Goal: Task Accomplishment & Management: Manage account settings

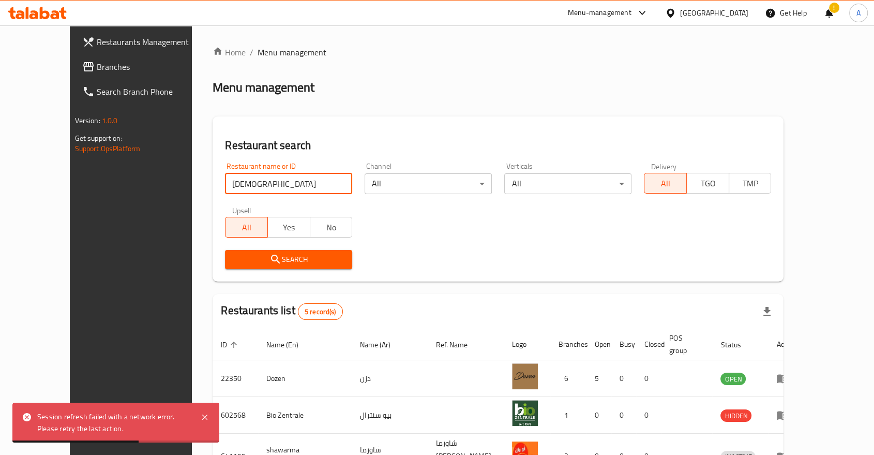
click at [243, 177] on input "[DEMOGRAPHIC_DATA]" at bounding box center [288, 183] width 127 height 21
type input "630497"
click button "Search" at bounding box center [288, 259] width 127 height 19
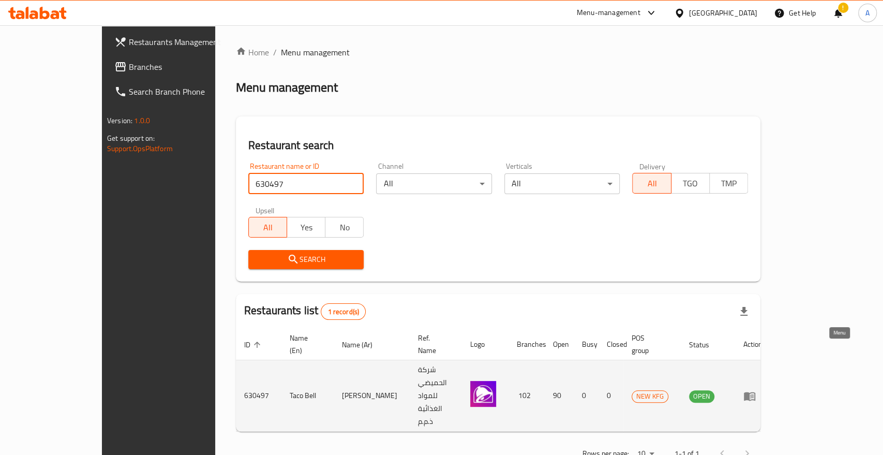
click at [755, 392] on icon "enhanced table" at bounding box center [749, 396] width 11 height 9
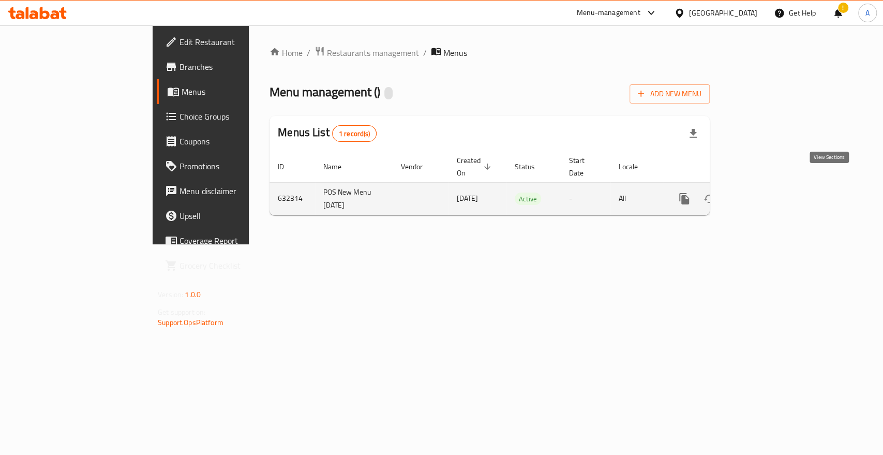
click at [765, 192] on icon "enhanced table" at bounding box center [759, 198] width 12 height 12
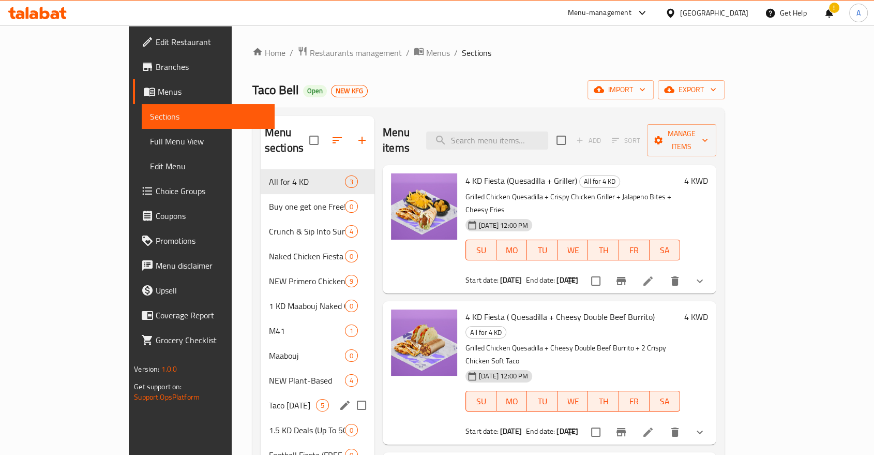
click at [269, 399] on span "Taco [DATE]" at bounding box center [292, 405] width 47 height 12
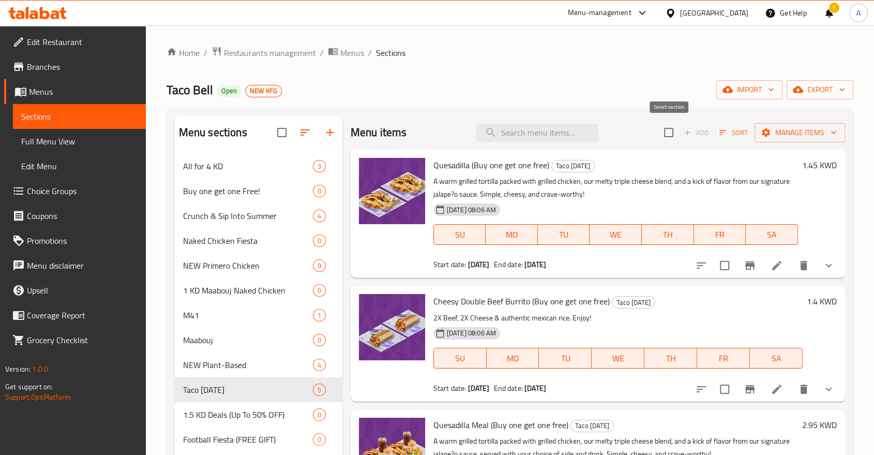
click at [674, 125] on input "checkbox" at bounding box center [669, 133] width 22 height 22
checkbox input "true"
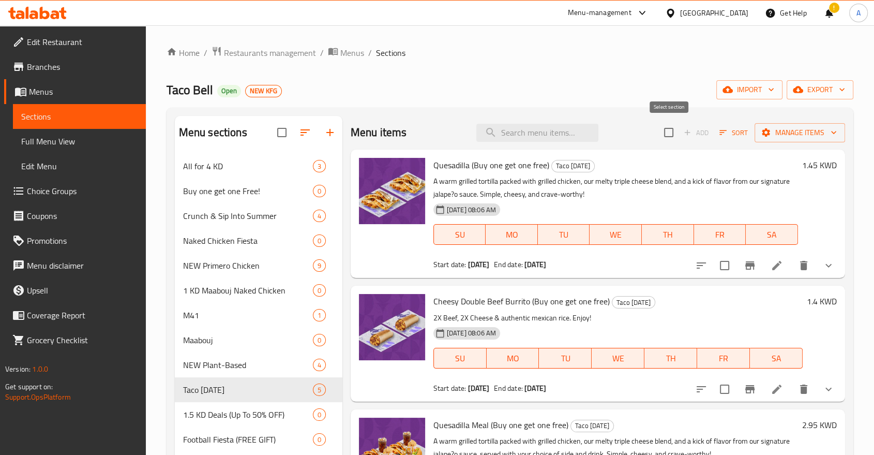
checkbox input "true"
click at [778, 128] on span "Manage items" at bounding box center [800, 132] width 74 height 13
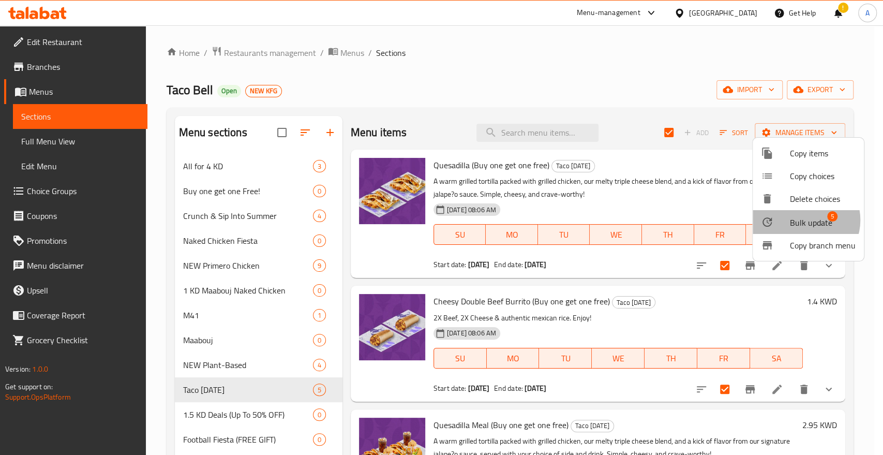
click at [805, 216] on span "Bulk update" at bounding box center [811, 222] width 42 height 12
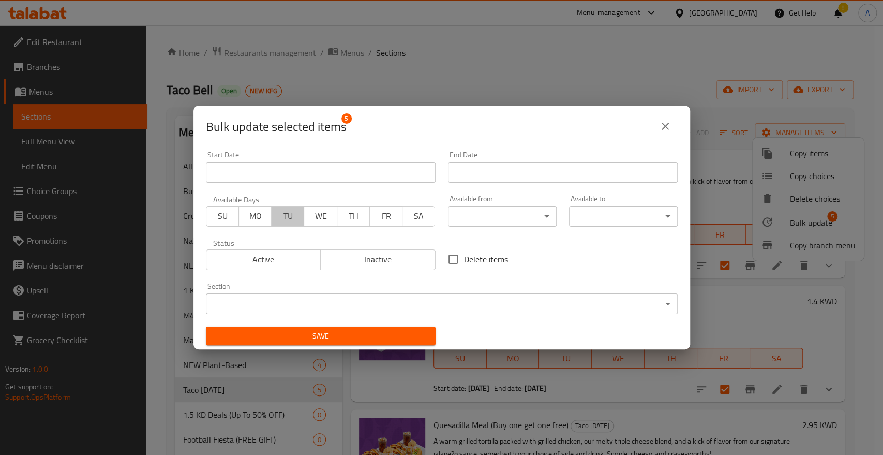
click at [285, 214] on span "TU" at bounding box center [288, 215] width 24 height 15
click at [298, 170] on input "Start Date" at bounding box center [321, 172] width 230 height 21
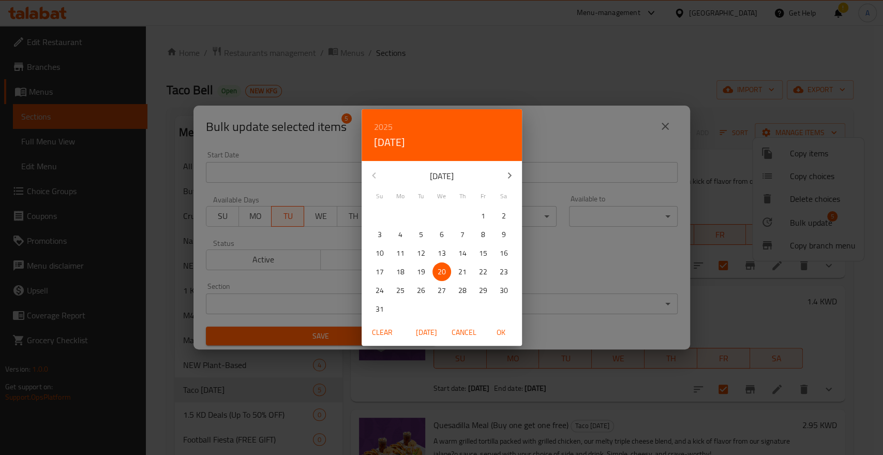
click at [422, 329] on span "[DATE]" at bounding box center [426, 332] width 25 height 13
click at [503, 331] on span "OK" at bounding box center [501, 332] width 25 height 13
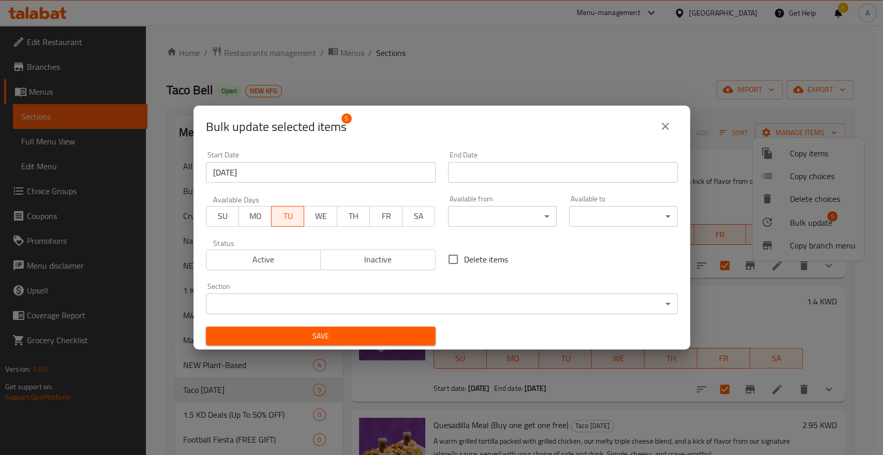
click at [409, 161] on div "Start Date [DATE] Start Date" at bounding box center [321, 167] width 230 height 32
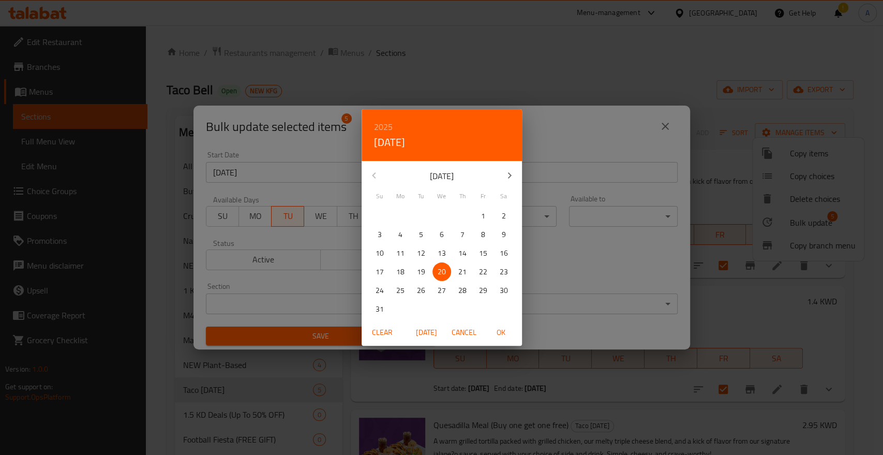
click at [421, 268] on p "19" at bounding box center [421, 271] width 8 height 13
click at [500, 330] on span "OK" at bounding box center [501, 332] width 25 height 13
type input "[DATE]"
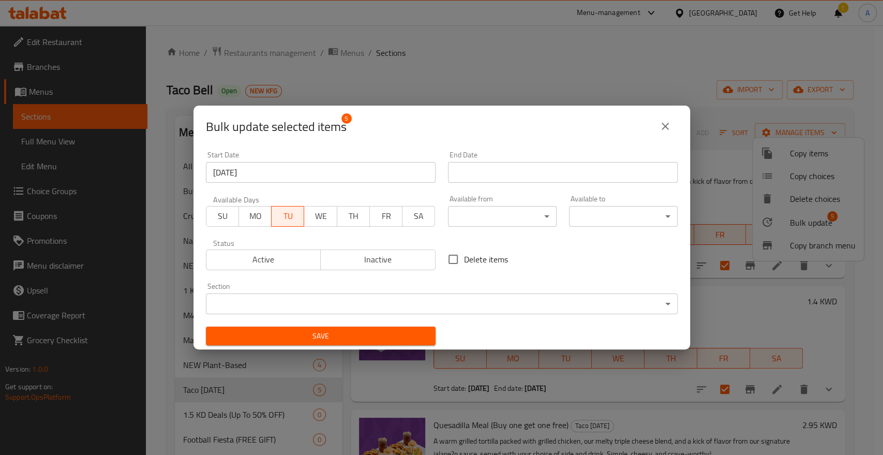
click at [470, 173] on input "Start Date" at bounding box center [563, 172] width 230 height 21
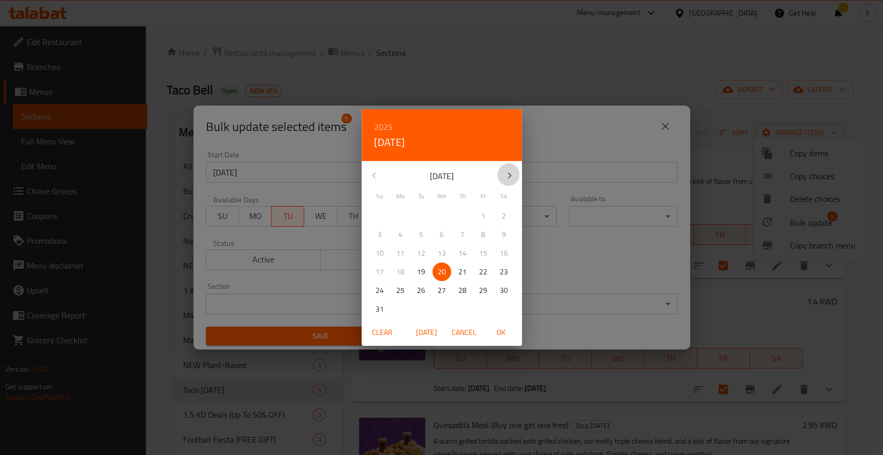
click at [511, 177] on icon "button" at bounding box center [509, 175] width 12 height 12
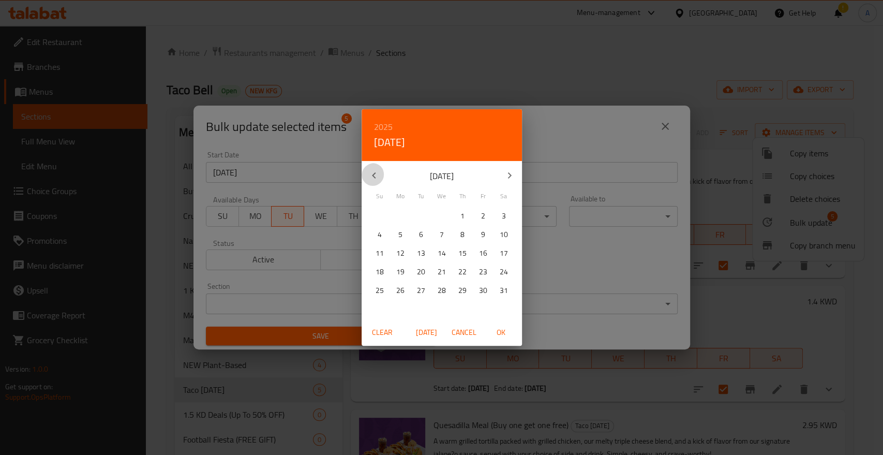
click at [374, 174] on icon "button" at bounding box center [374, 175] width 12 height 12
click at [438, 287] on p "31" at bounding box center [442, 290] width 8 height 13
click at [497, 327] on span "OK" at bounding box center [501, 332] width 25 height 13
type input "[DATE]"
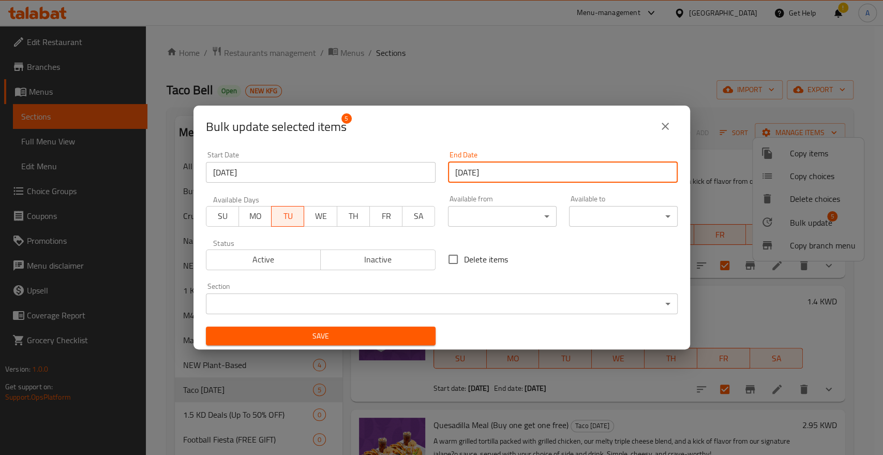
click at [661, 132] on icon "close" at bounding box center [665, 126] width 12 height 12
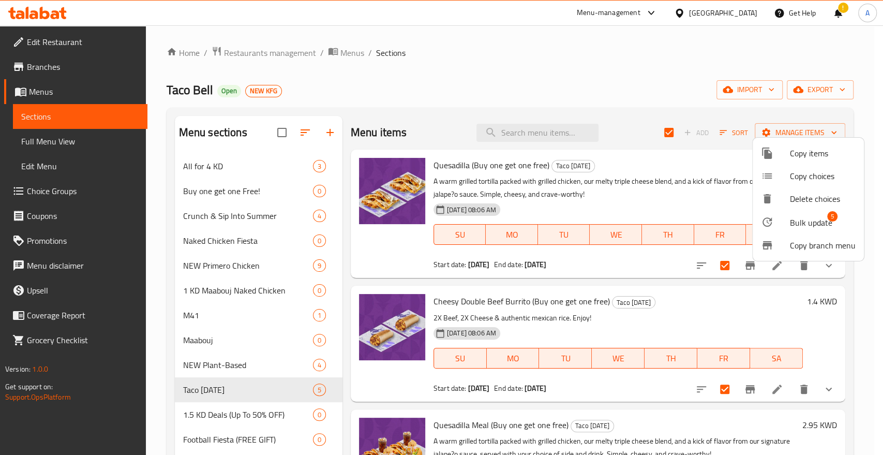
click at [796, 216] on span "Bulk update" at bounding box center [811, 222] width 42 height 12
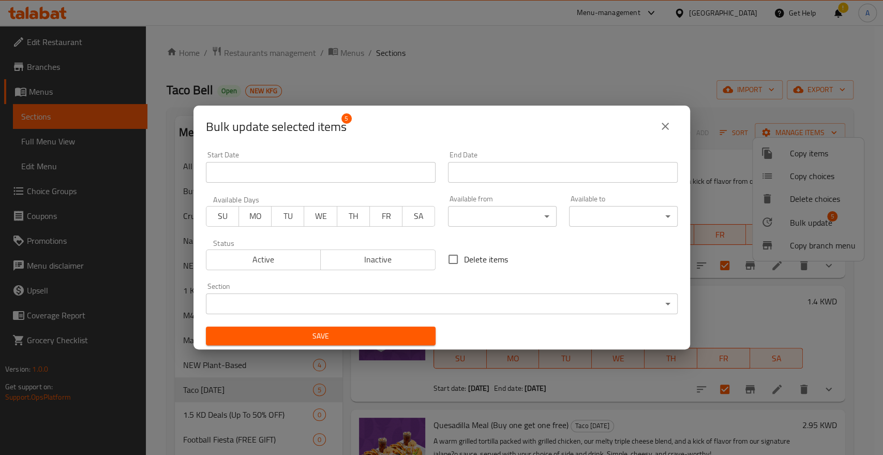
click at [281, 214] on span "TU" at bounding box center [288, 215] width 24 height 15
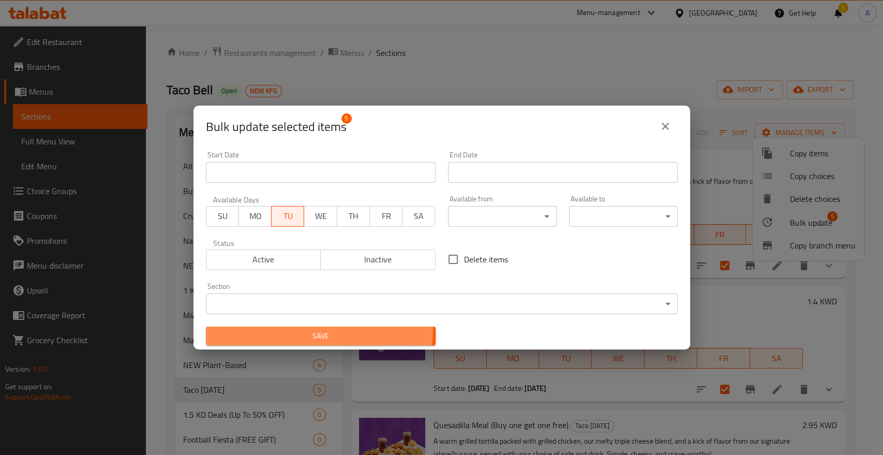
click at [306, 326] on button "Save" at bounding box center [321, 335] width 230 height 19
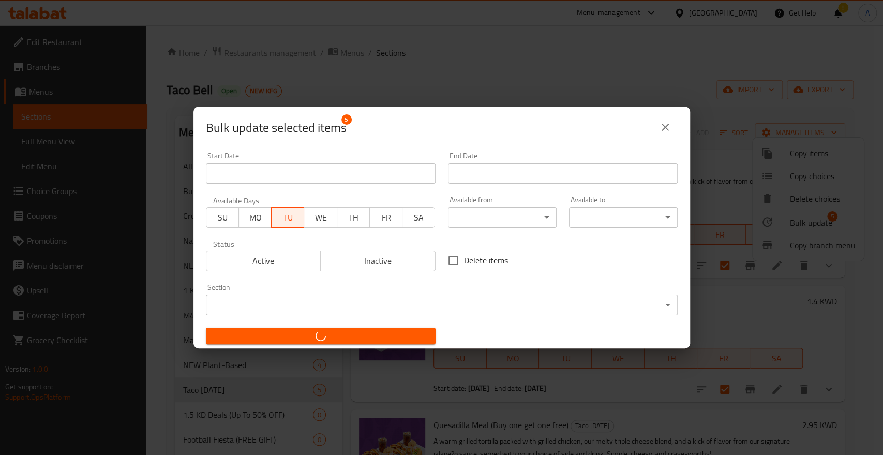
checkbox input "false"
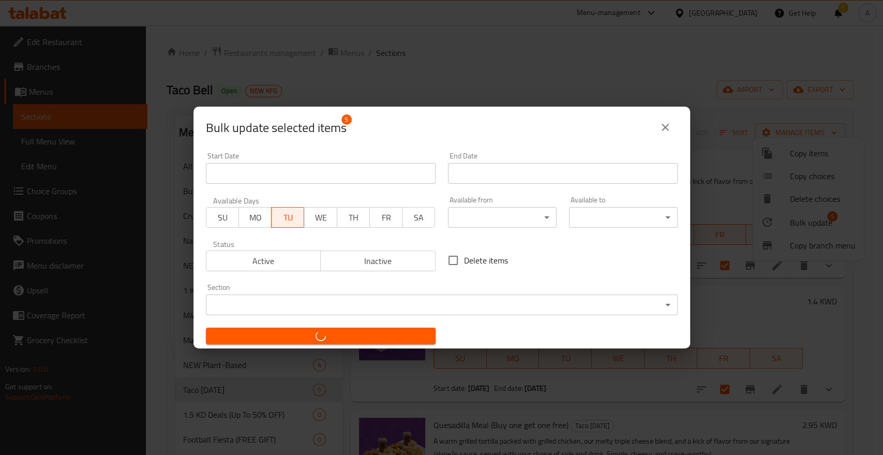
checkbox input "false"
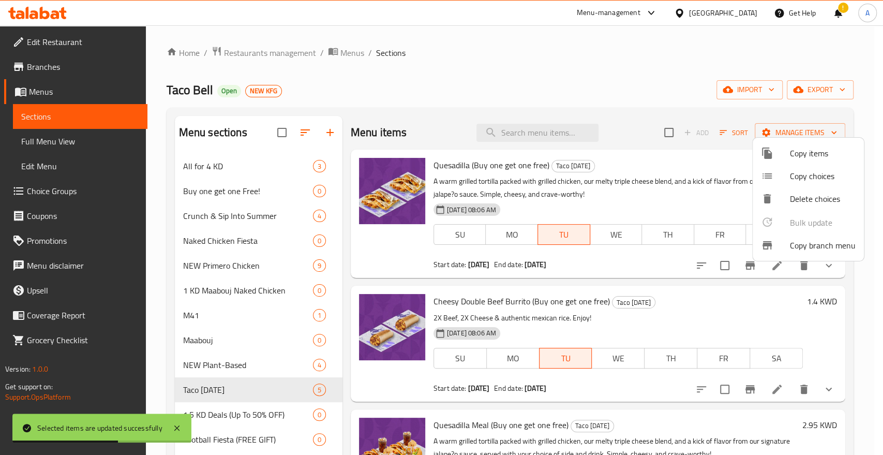
click at [604, 77] on div at bounding box center [441, 227] width 883 height 455
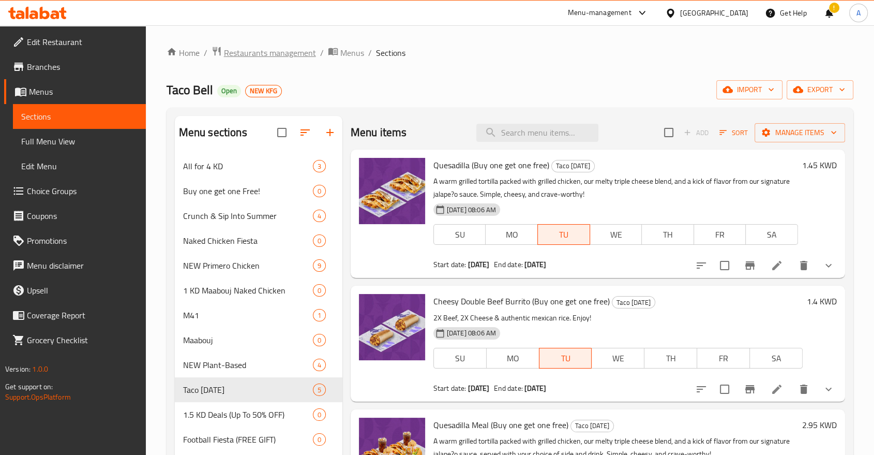
click at [245, 54] on span "Restaurants management" at bounding box center [270, 53] width 92 height 12
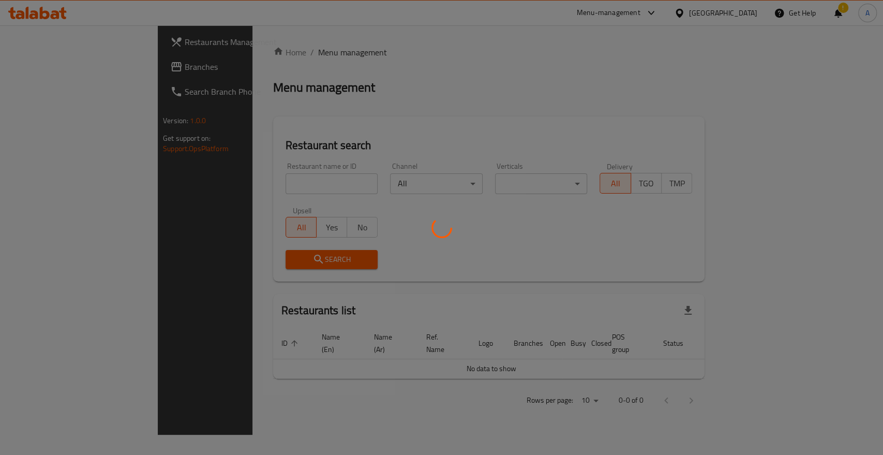
click at [258, 177] on div at bounding box center [441, 227] width 883 height 455
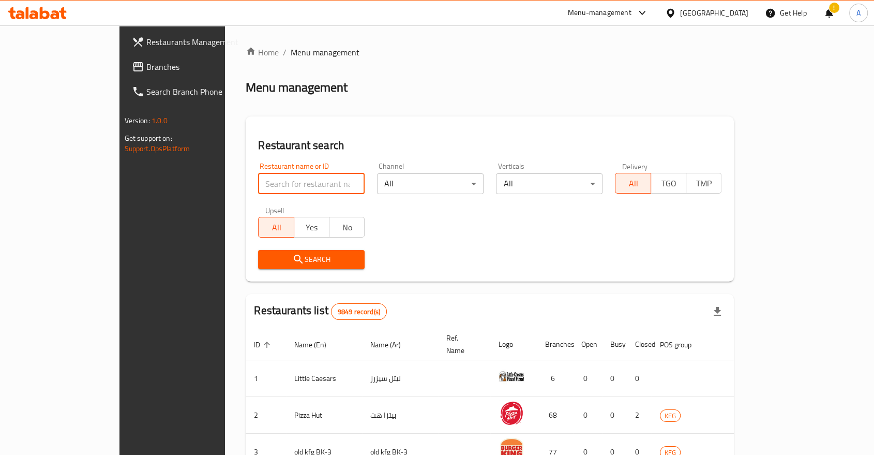
click at [260, 174] on input "search" at bounding box center [311, 183] width 107 height 21
type input "Meat at Tony's"
click button "Search" at bounding box center [311, 259] width 107 height 19
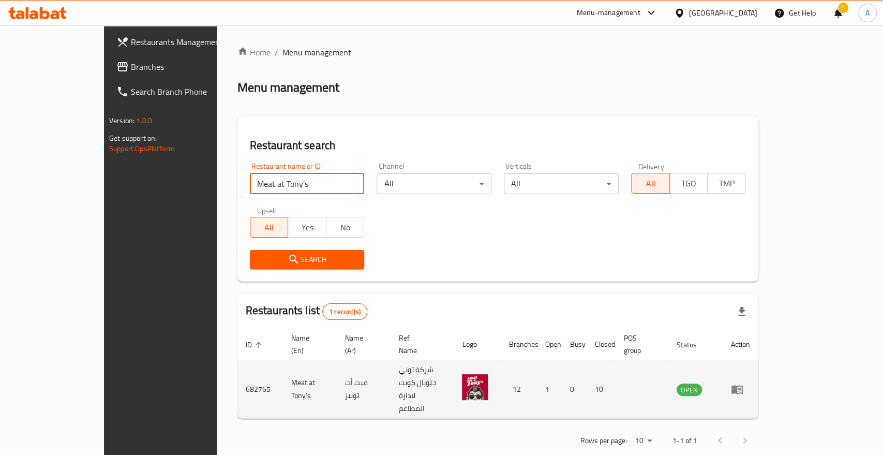
click at [743, 383] on icon "enhanced table" at bounding box center [737, 389] width 12 height 12
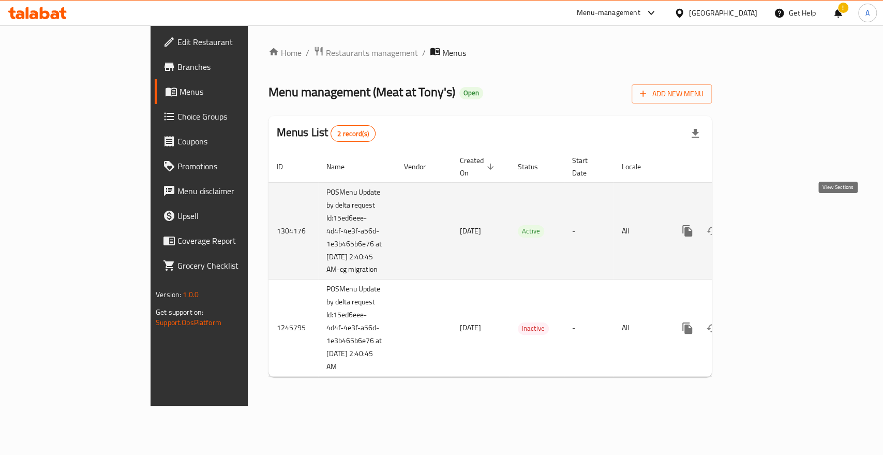
click at [766, 226] on icon "enhanced table" at bounding box center [761, 230] width 9 height 9
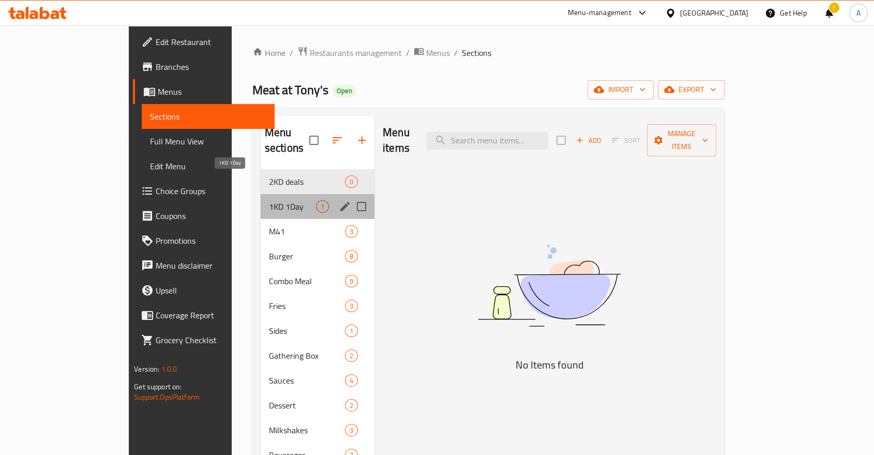
click at [269, 200] on span "1KD 1Day" at bounding box center [292, 206] width 47 height 12
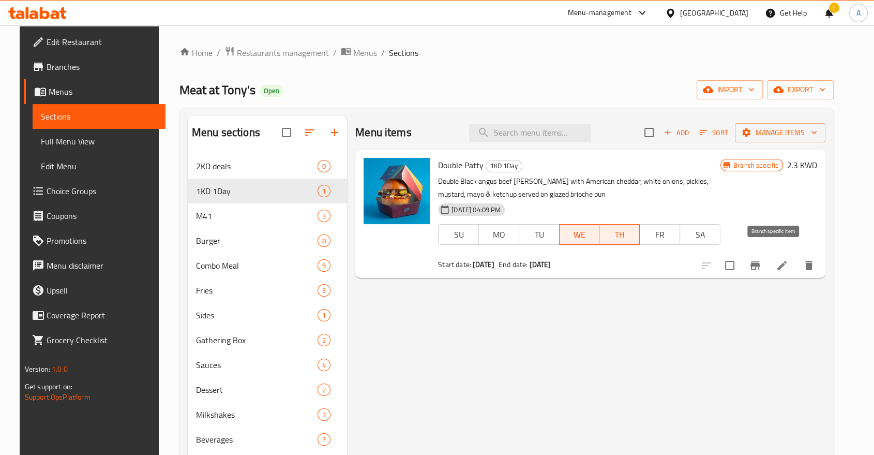
click at [760, 261] on icon "Branch-specific-item" at bounding box center [754, 265] width 9 height 8
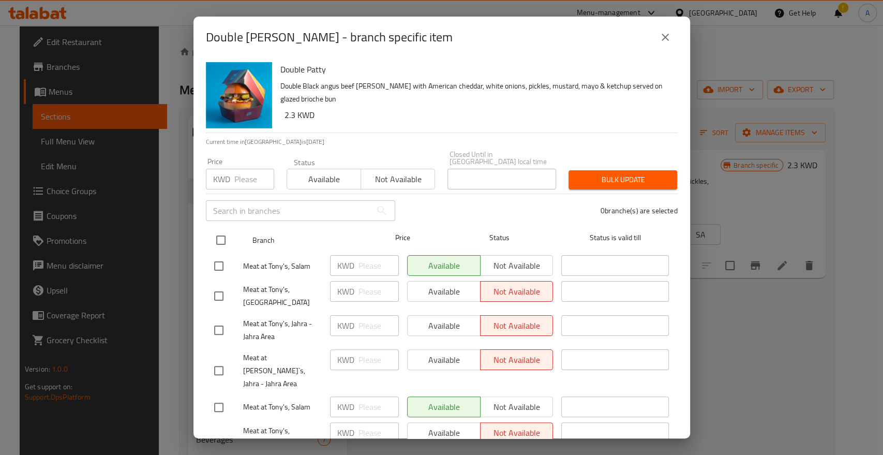
click at [222, 229] on input "checkbox" at bounding box center [221, 240] width 22 height 22
checkbox input "true"
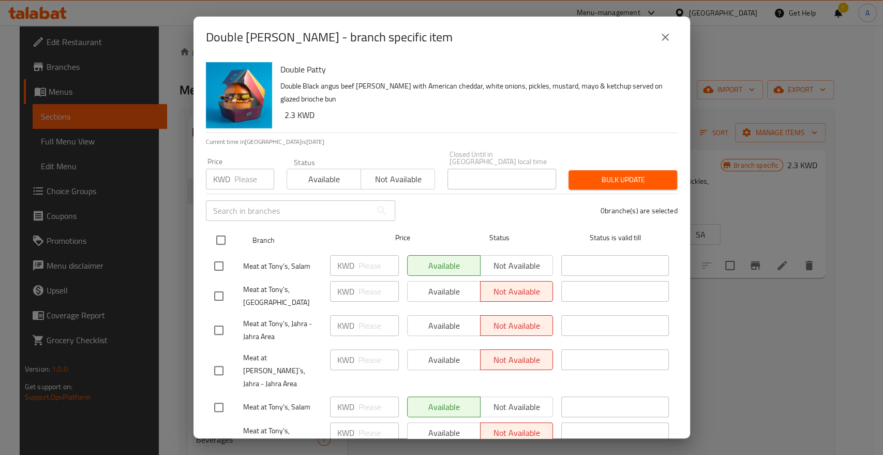
checkbox input "true"
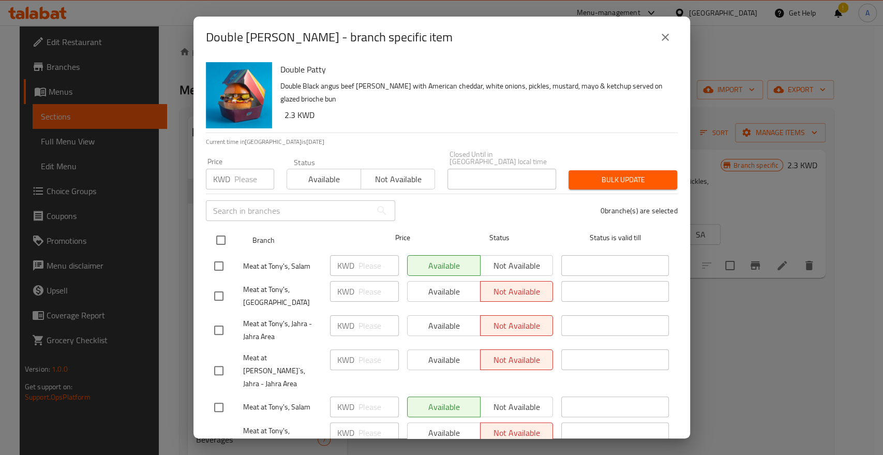
checkbox input "true"
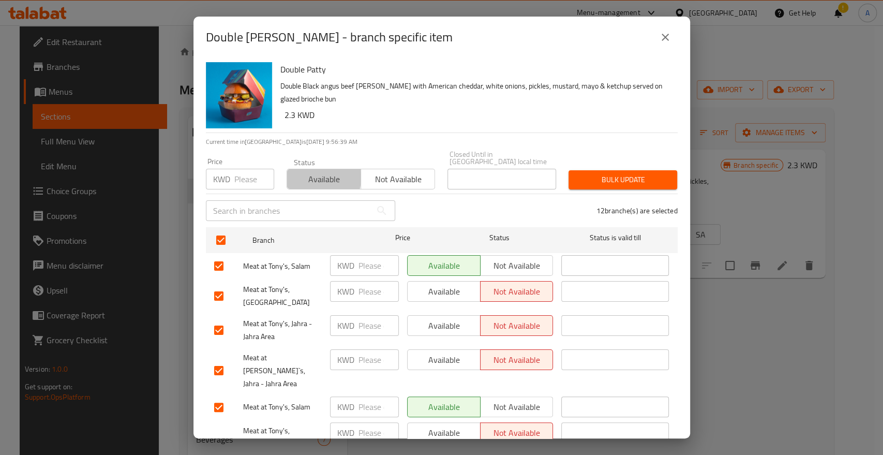
click at [309, 172] on span "Available" at bounding box center [324, 179] width 66 height 15
click at [602, 173] on span "Bulk update" at bounding box center [623, 179] width 92 height 13
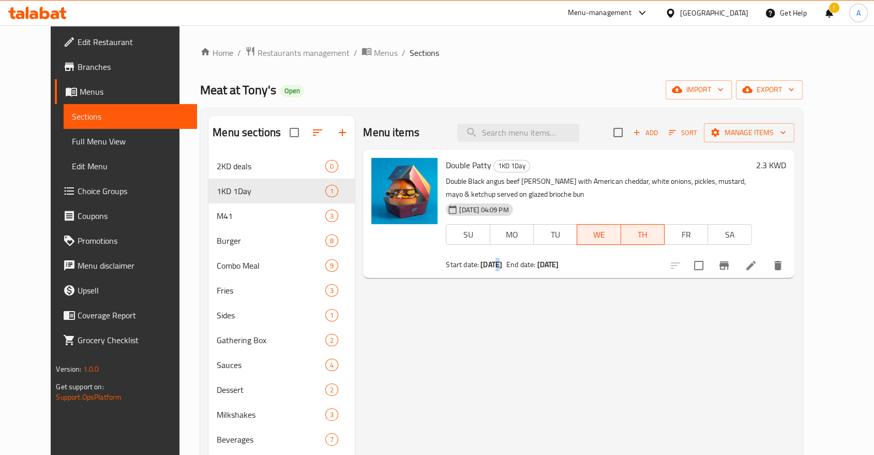
click at [482, 347] on div "Menu items Add Sort Manage items Double [PERSON_NAME] 1KD 1Day Double Black ang…" at bounding box center [574, 343] width 439 height 455
click at [540, 297] on div "Menu items Add Sort Manage items Double [PERSON_NAME] 1KD 1Day Double Black ang…" at bounding box center [574, 343] width 439 height 455
click at [258, 54] on span "Restaurants management" at bounding box center [304, 53] width 92 height 12
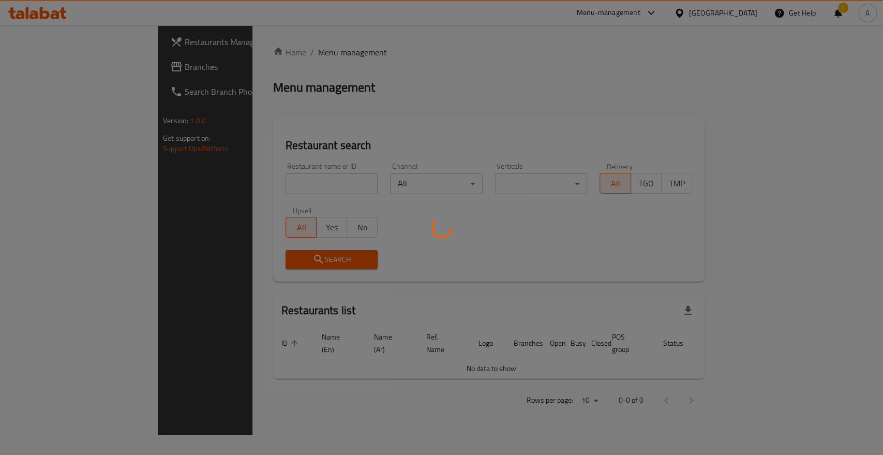
click at [223, 176] on div at bounding box center [441, 227] width 883 height 455
click at [236, 169] on div at bounding box center [441, 227] width 883 height 455
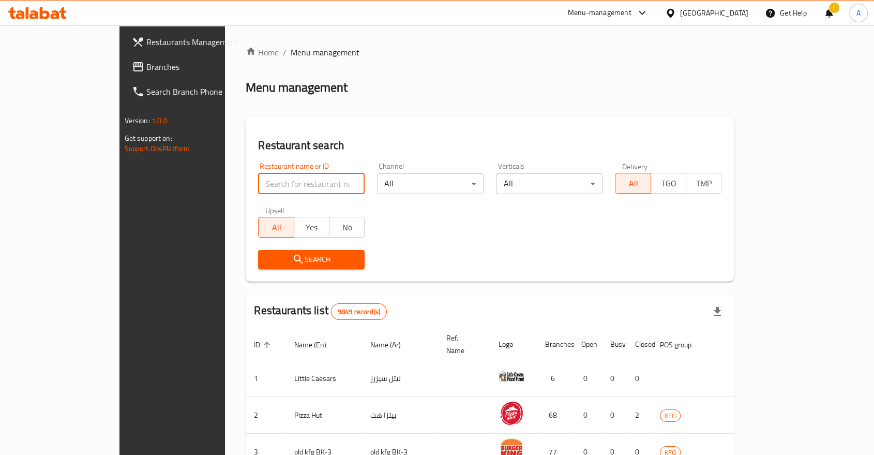
click at [258, 173] on input "search" at bounding box center [311, 183] width 107 height 21
paste input "Little caesar"
type input "Little Caesars Pizza"
click button "Search" at bounding box center [311, 259] width 107 height 19
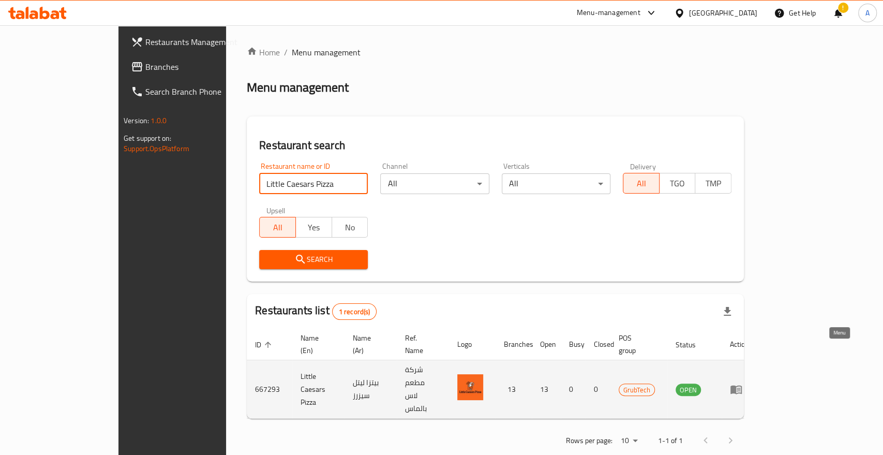
click at [742, 385] on icon "enhanced table" at bounding box center [735, 389] width 11 height 9
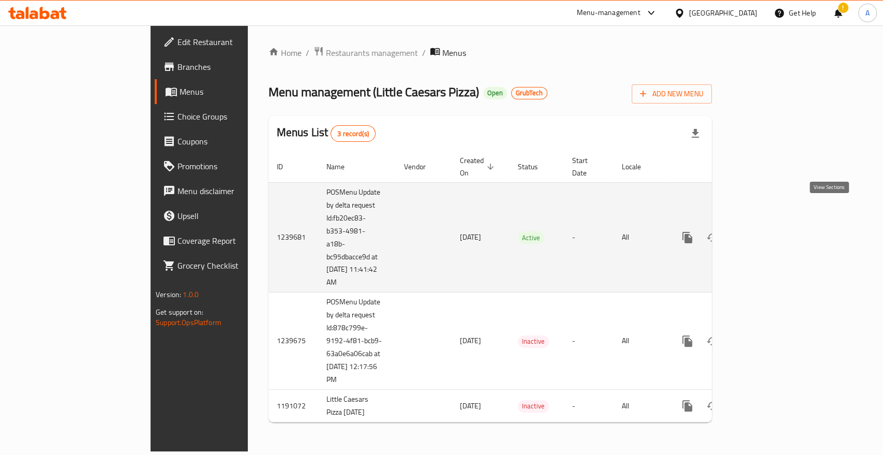
click at [768, 231] on icon "enhanced table" at bounding box center [762, 237] width 12 height 12
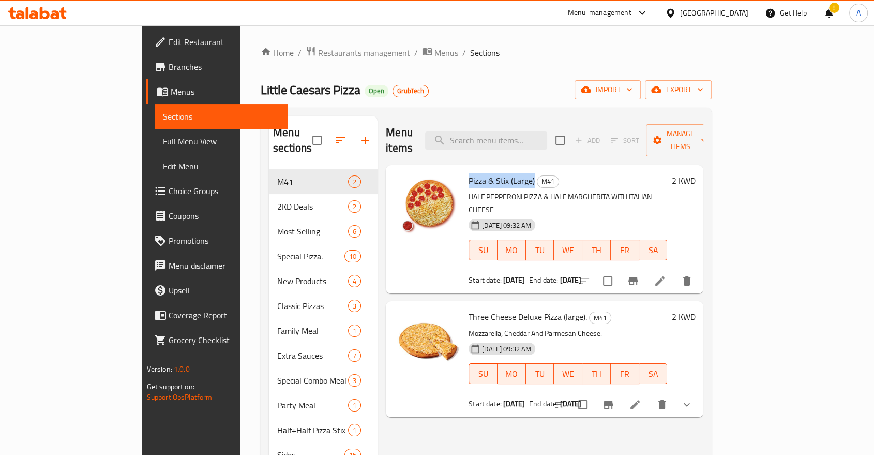
copy span "Pizza & Stix (Large)"
drag, startPoint x: 431, startPoint y: 158, endPoint x: 487, endPoint y: 156, distance: 55.9
click at [487, 169] on div "Pizza & Stix (Large) M41 HALF PEPPERONI PIZZA & HALF MARGHERITA WITH ITALIAN CH…" at bounding box center [567, 229] width 207 height 120
drag, startPoint x: 430, startPoint y: 272, endPoint x: 531, endPoint y: 268, distance: 100.9
click at [531, 305] on div "Three Cheese Deluxe Pizza (large). M41 Mozzarella, Cheddar And Parmesan Cheese.…" at bounding box center [567, 358] width 207 height 107
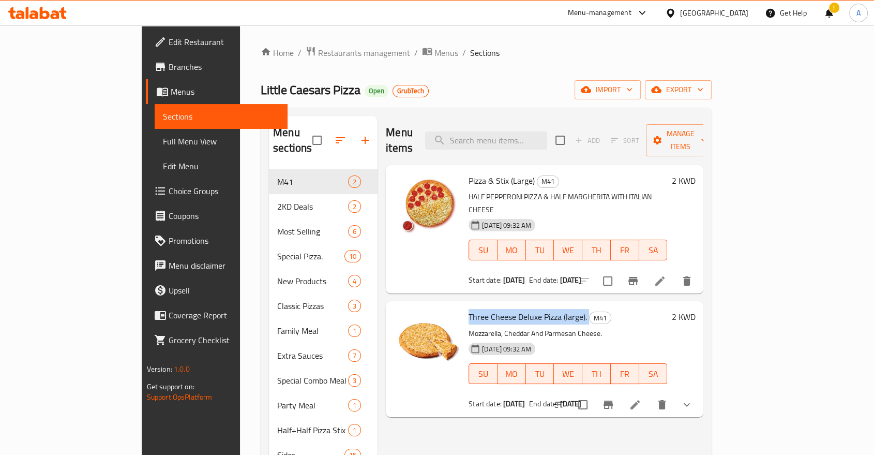
copy h6 "Three Cheese Deluxe Pizza (large)."
click at [509, 131] on input "search" at bounding box center [486, 140] width 122 height 18
paste input "Three Cheese Deluxe Pizza (large)."
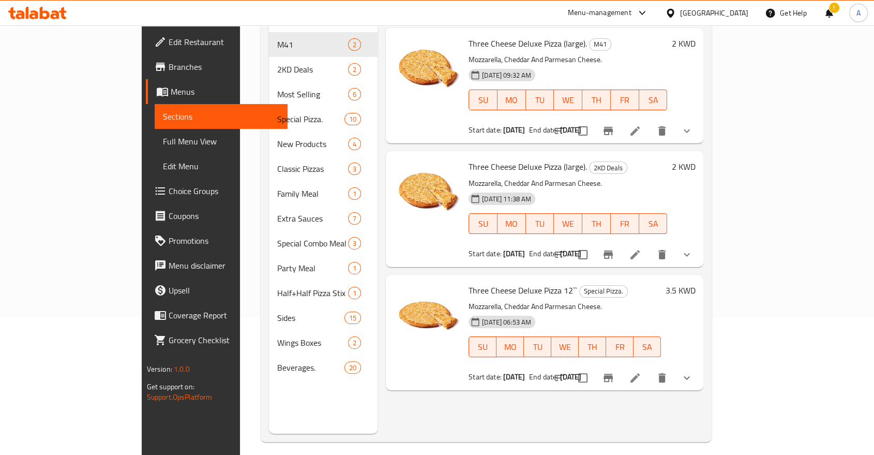
scroll to position [143, 0]
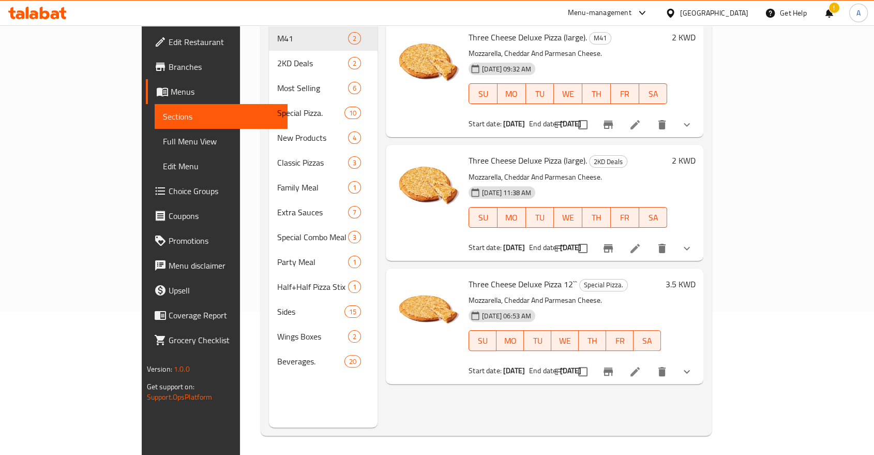
type input "Three Cheese Deluxe Pizza"
click at [699, 359] on button "show more" at bounding box center [686, 371] width 25 height 25
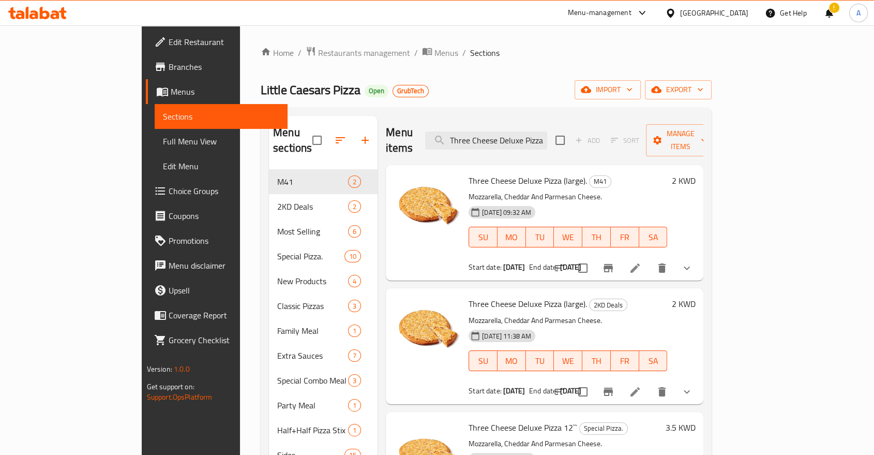
click at [457, 44] on div "Home / Restaurants management / Menus / Sections Little Caesars Pizza Open Grub…" at bounding box center [486, 312] width 492 height 574
click at [318, 53] on span "Restaurants management" at bounding box center [364, 53] width 92 height 12
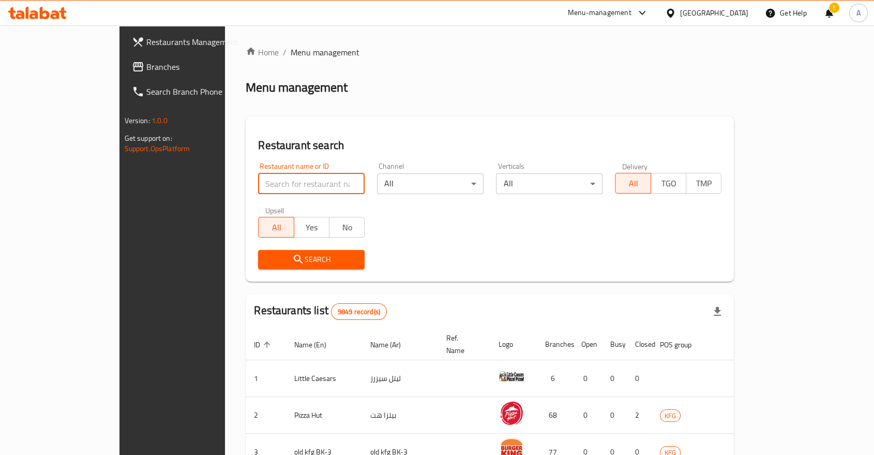
click at [258, 173] on input "search" at bounding box center [311, 183] width 107 height 21
type input "m"
type input "l"
type input "a"
type input "coffee bean"
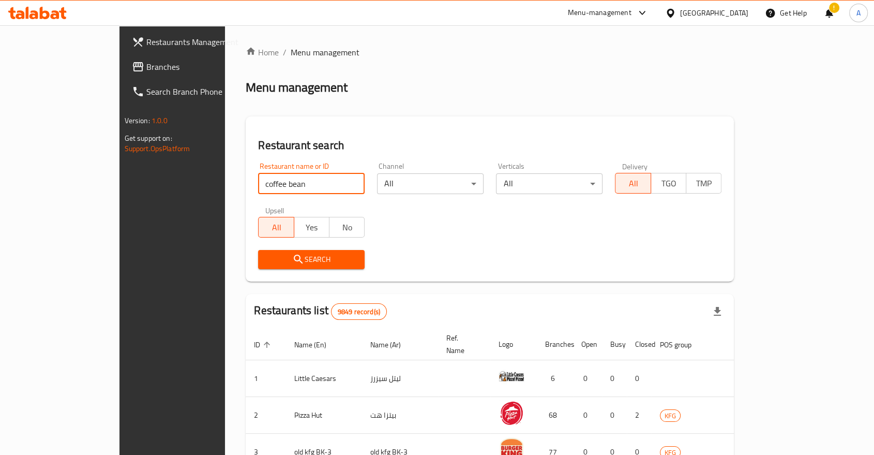
click button "Search" at bounding box center [311, 259] width 107 height 19
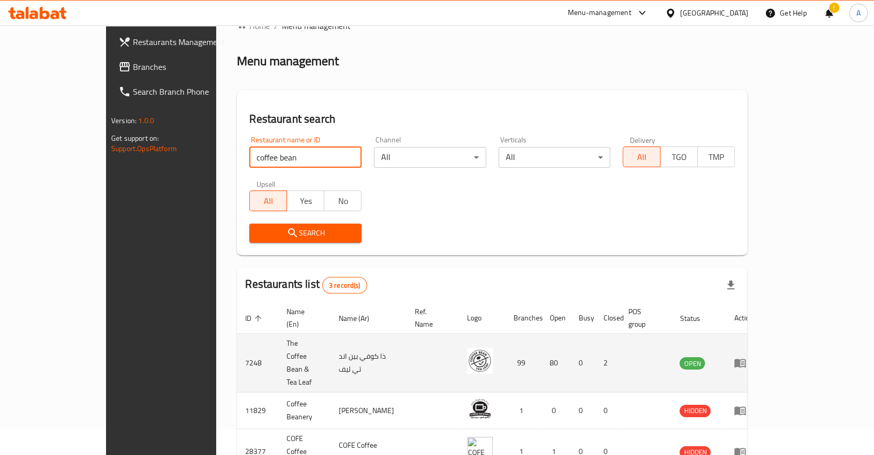
scroll to position [41, 0]
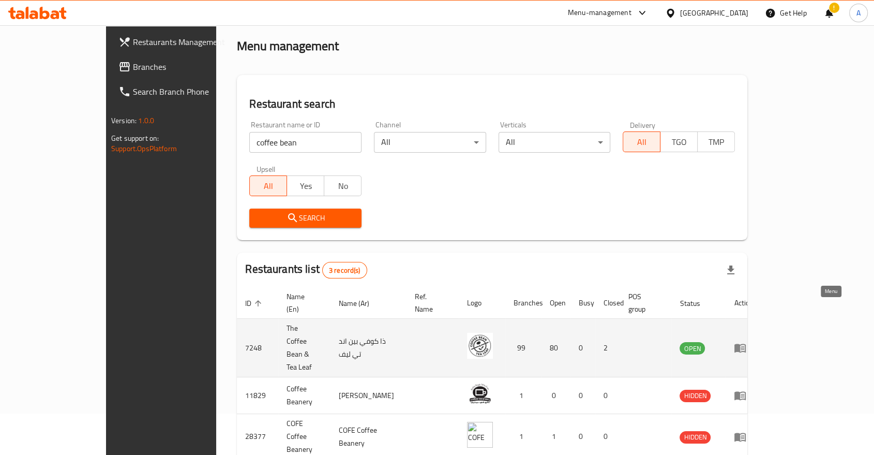
click at [746, 344] on icon "enhanced table" at bounding box center [739, 348] width 11 height 9
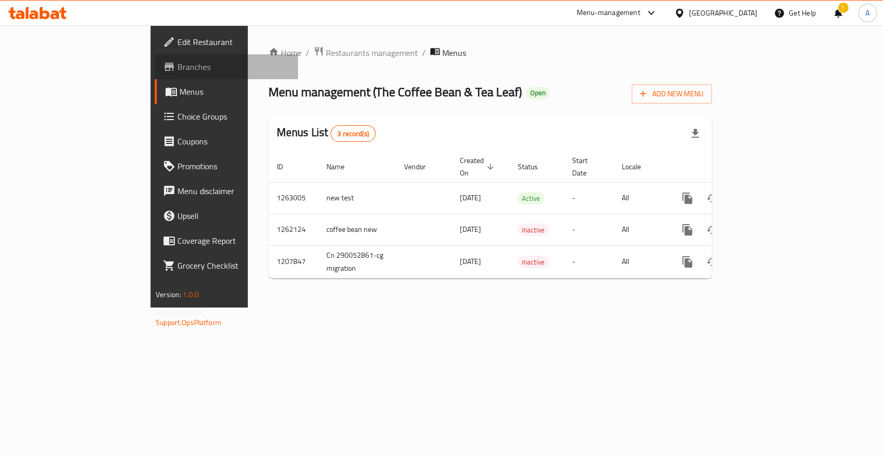
click at [177, 61] on span "Branches" at bounding box center [233, 67] width 112 height 12
